Goal: Information Seeking & Learning: Learn about a topic

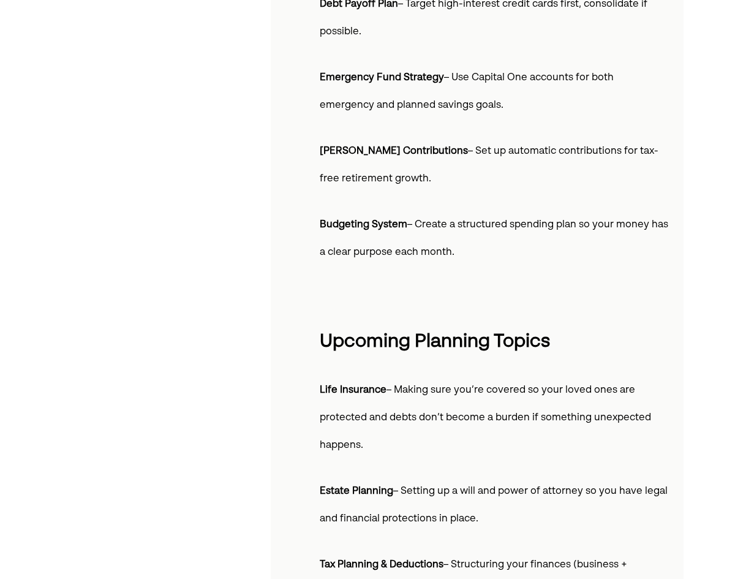
click at [413, 416] on span "– Making sure you’re covered so your loved ones are protected and debts don’t b…" at bounding box center [485, 417] width 331 height 65
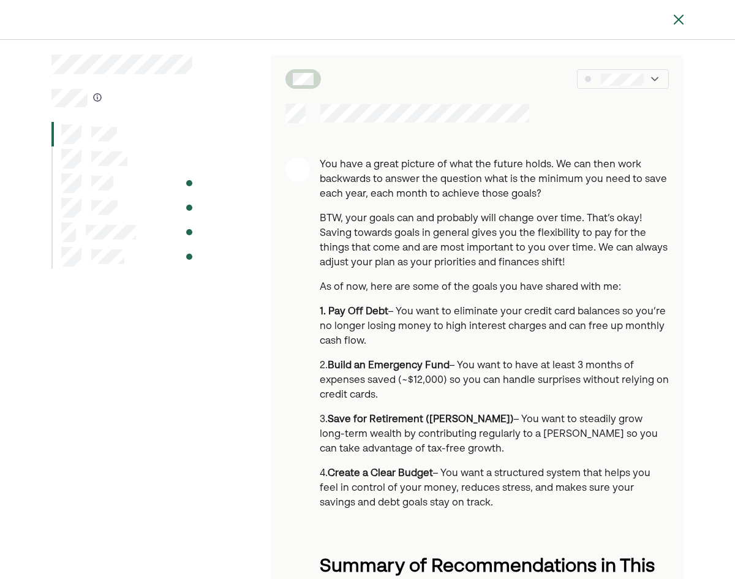
click at [487, 306] on p "1. Pay Off Debt – You want to eliminate your credit card balances so you’re no …" at bounding box center [494, 326] width 349 height 44
click at [469, 267] on p "BTW, your goals can and probably will change over time. That’s okay! Saving tow…" at bounding box center [494, 240] width 349 height 59
click at [646, 244] on p "BTW, your goals can and probably will change over time. That’s okay! Saving tow…" at bounding box center [494, 240] width 349 height 59
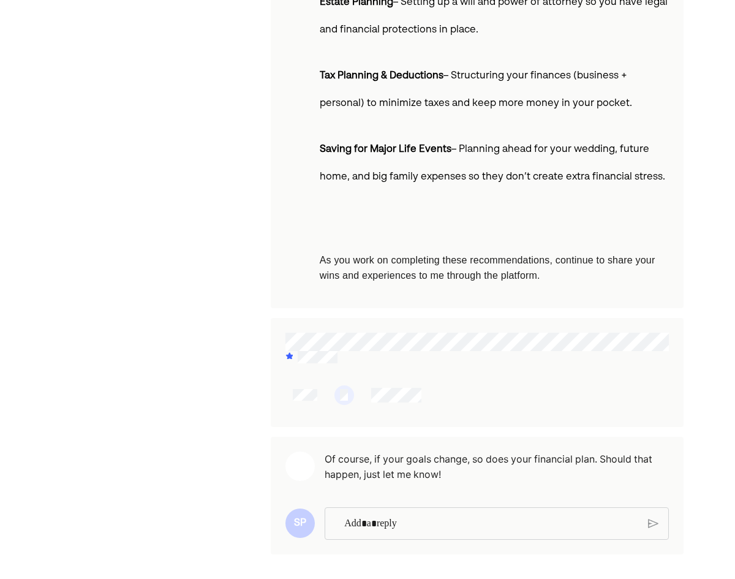
scroll to position [1127, 0]
click at [395, 521] on p "Rich Text Editor. Editing area: main" at bounding box center [491, 524] width 294 height 16
click at [375, 523] on p "Rich Text Editor. Editing area: main" at bounding box center [491, 524] width 295 height 16
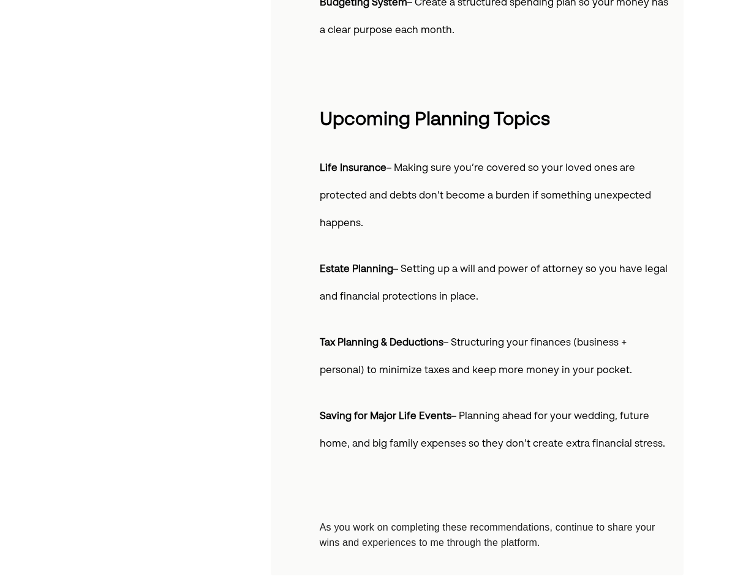
scroll to position [882, 0]
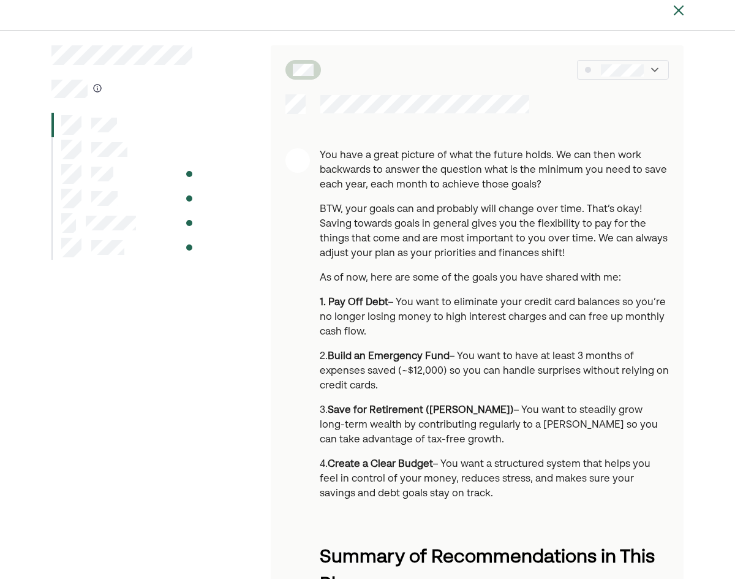
scroll to position [0, 0]
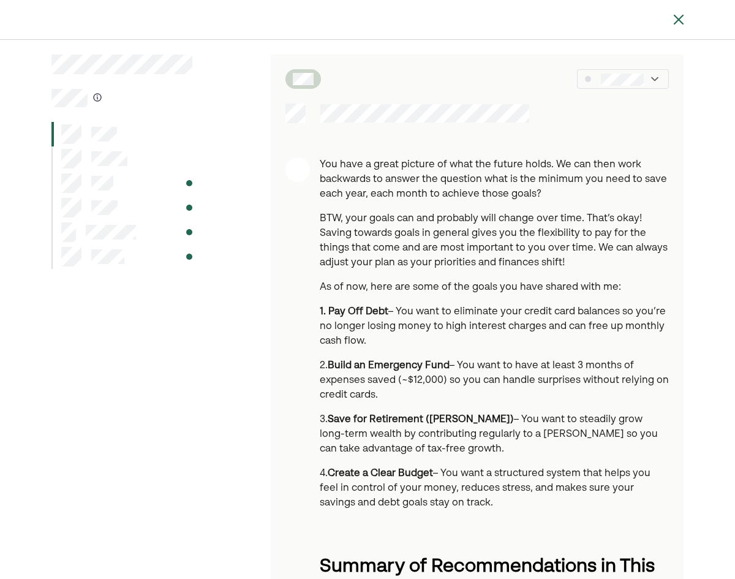
click at [627, 86] on div at bounding box center [623, 79] width 92 height 20
click at [165, 181] on div at bounding box center [121, 183] width 141 height 24
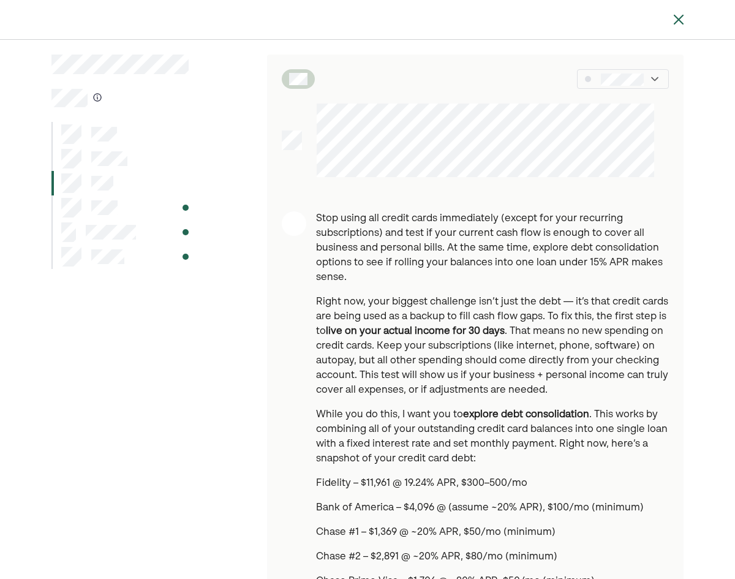
click at [89, 156] on div at bounding box center [94, 159] width 66 height 20
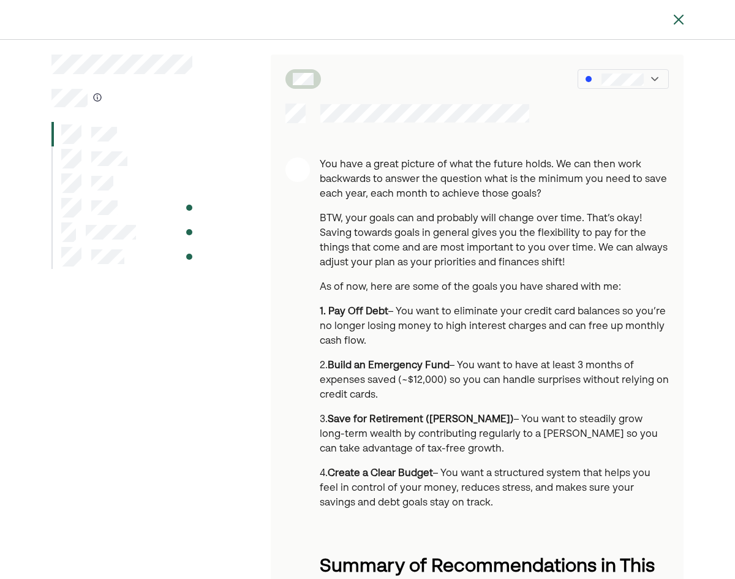
click at [146, 262] on div at bounding box center [121, 256] width 141 height 24
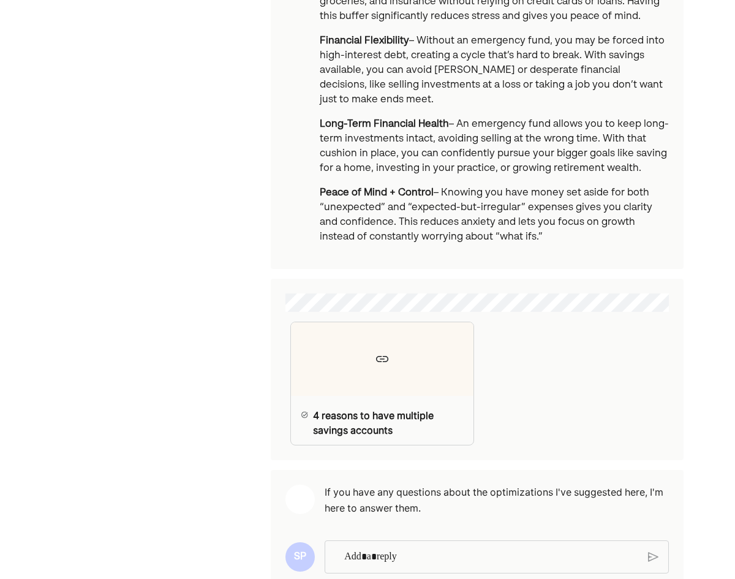
scroll to position [919, 0]
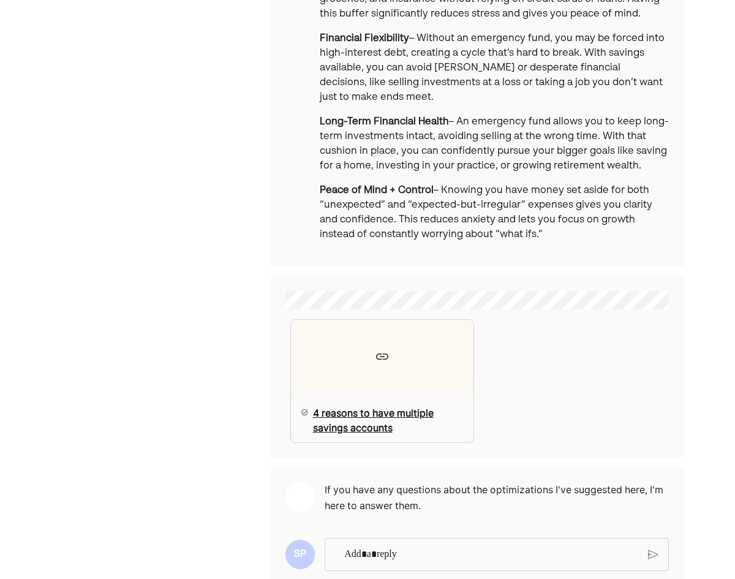
click at [387, 356] on div at bounding box center [382, 356] width 183 height 73
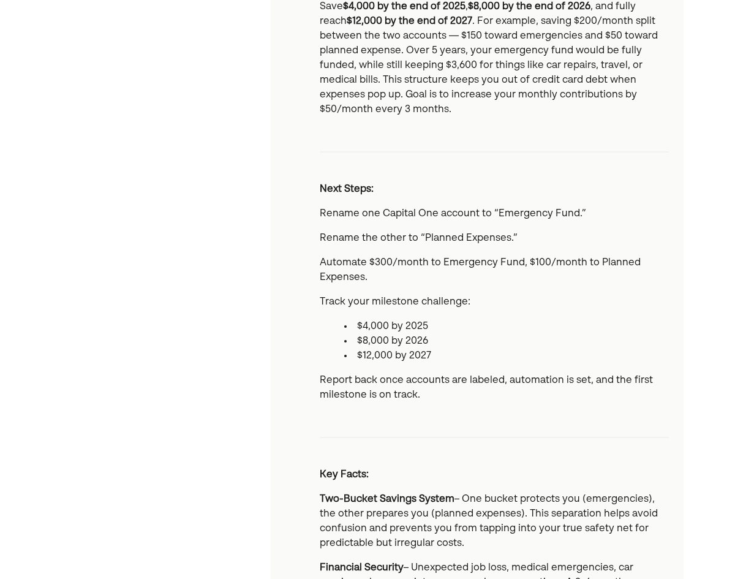
scroll to position [122, 0]
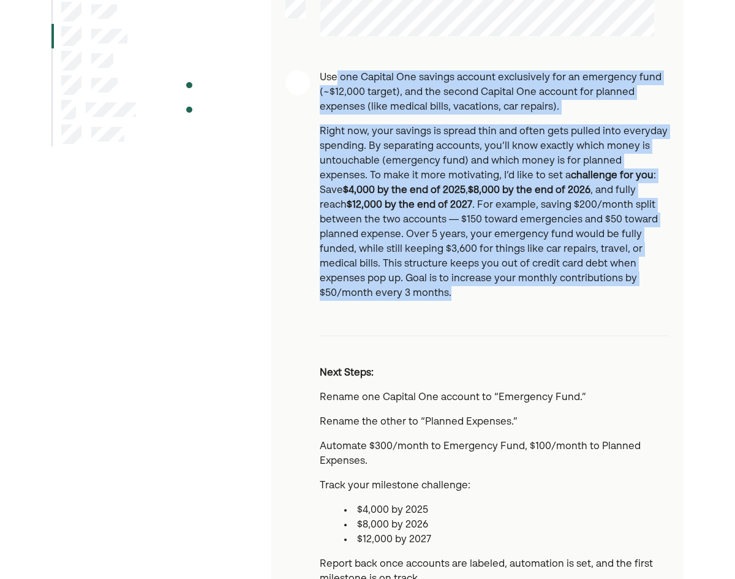
drag, startPoint x: 657, startPoint y: 287, endPoint x: 337, endPoint y: 59, distance: 393.0
click at [337, 59] on div "Use one Capital One savings account exclusively for an emergency fund (~$12,000…" at bounding box center [477, 497] width 413 height 1131
click at [409, 154] on p "Right now, your savings is spread thin and often gets pulled into everyday spen…" at bounding box center [494, 212] width 349 height 176
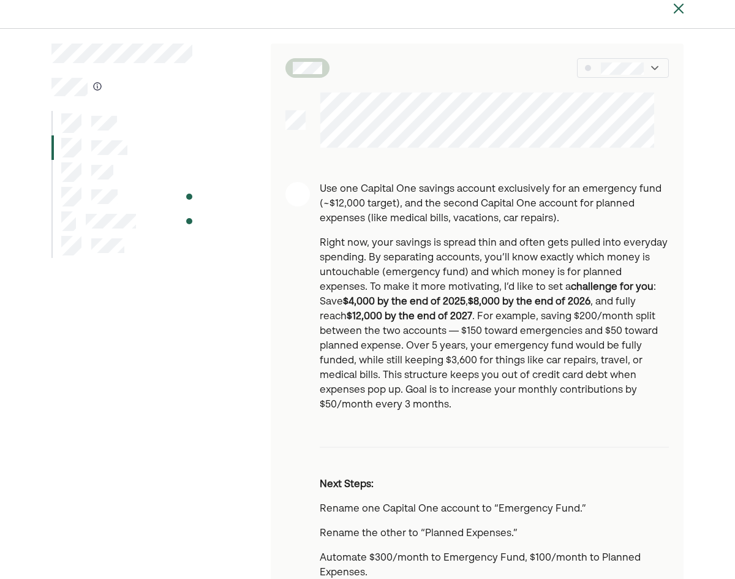
scroll to position [0, 0]
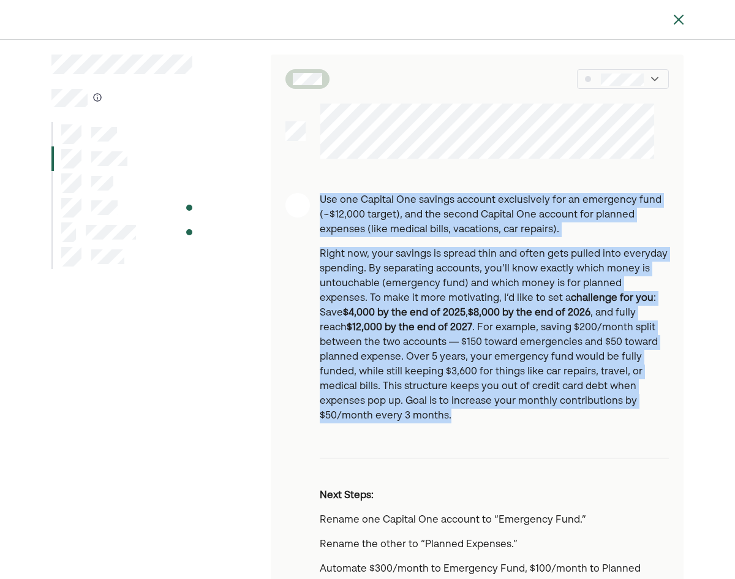
click at [410, 276] on p "Right now, your savings is spread thin and often gets pulled into everyday spen…" at bounding box center [494, 335] width 349 height 176
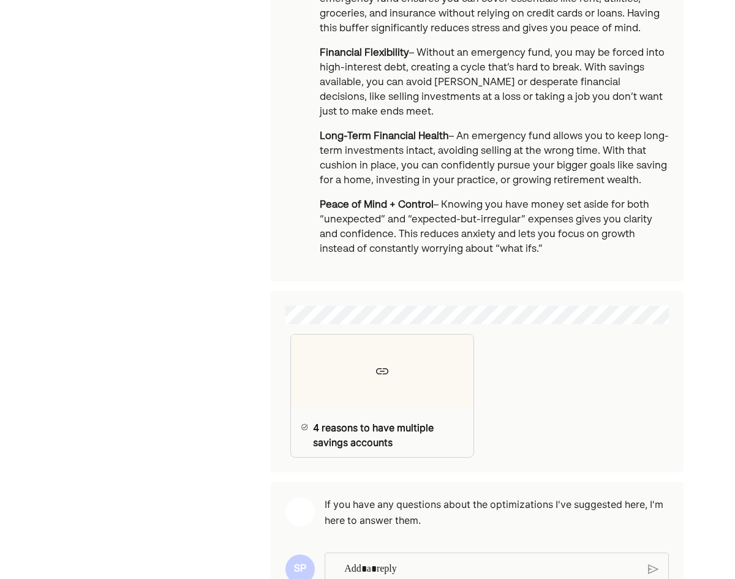
scroll to position [935, 0]
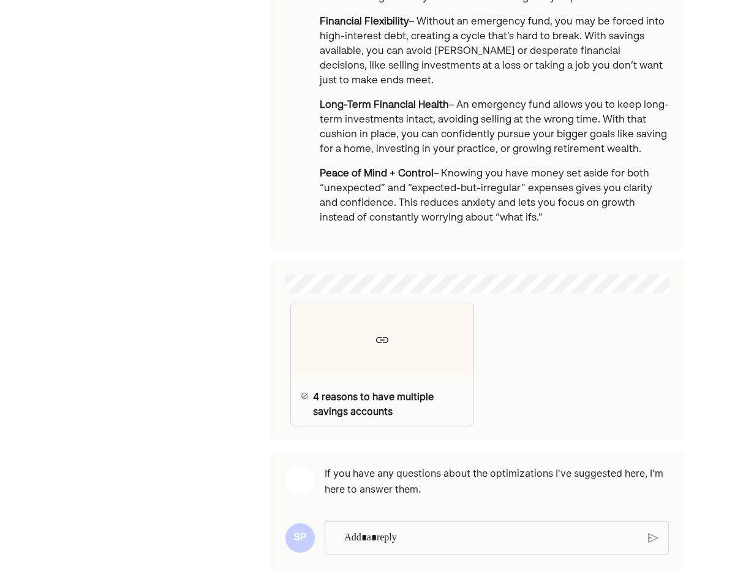
click at [390, 530] on p "Rich Text Editor. Editing area: main" at bounding box center [491, 538] width 294 height 16
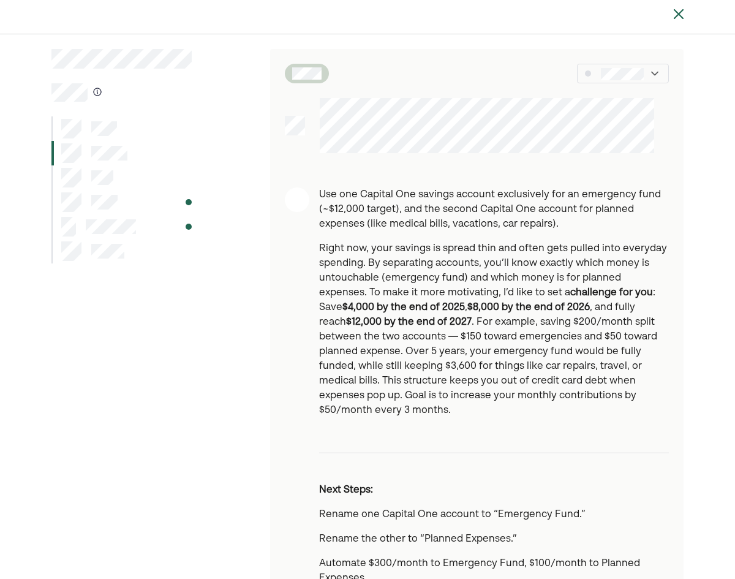
scroll to position [0, 0]
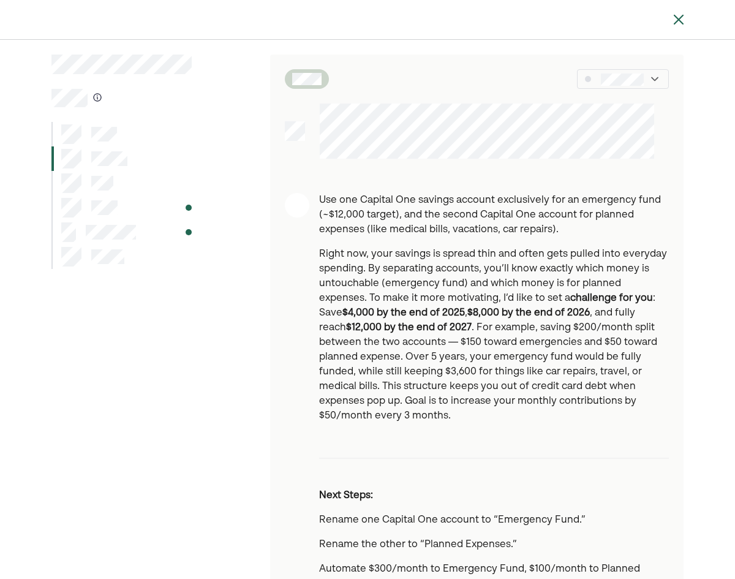
click at [630, 87] on div at bounding box center [623, 79] width 92 height 20
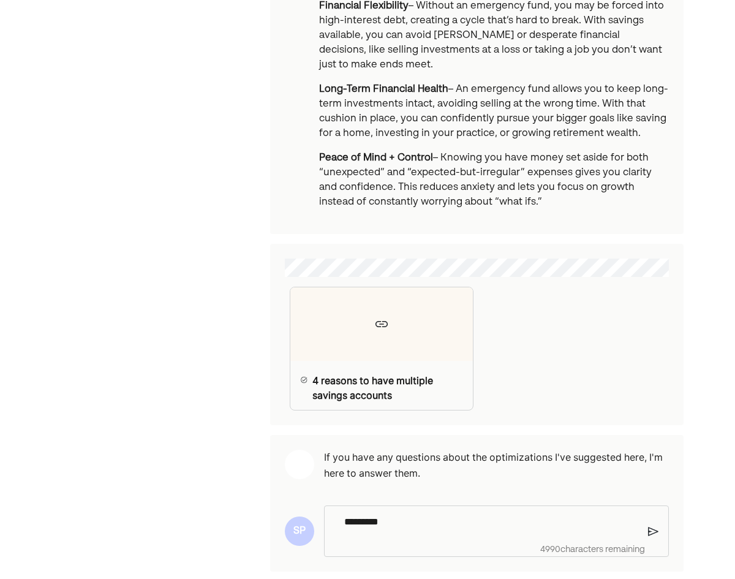
scroll to position [954, 0]
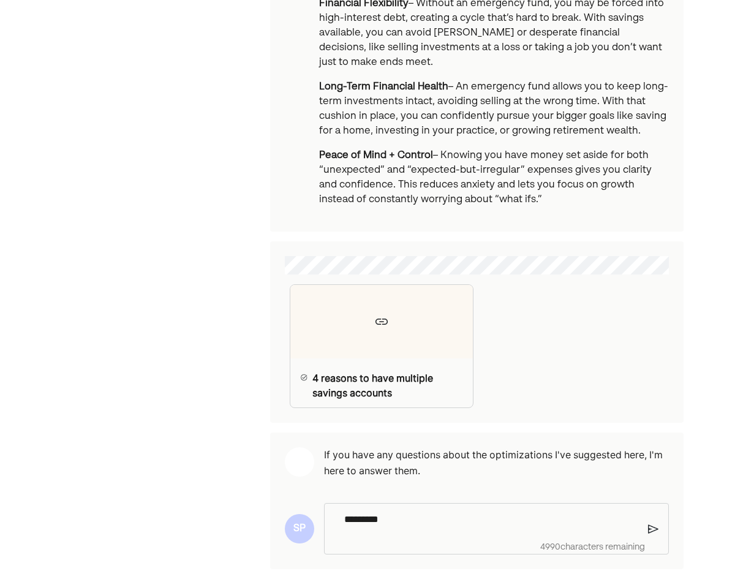
click at [409, 511] on p "*********" at bounding box center [491, 519] width 294 height 16
